Goal: Register for event/course

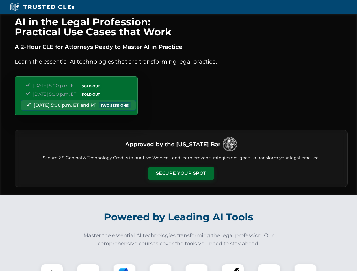
click at [181, 174] on button "Secure Your Spot" at bounding box center [181, 173] width 66 height 13
click at [52, 268] on img at bounding box center [52, 275] width 16 height 16
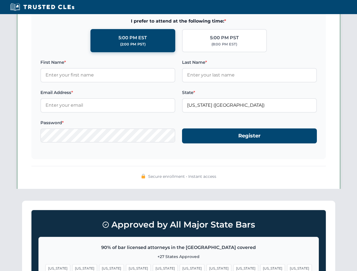
click at [207, 268] on span "[US_STATE]" at bounding box center [219, 269] width 25 height 8
click at [260, 268] on span "[US_STATE]" at bounding box center [272, 269] width 25 height 8
